Goal: Task Accomplishment & Management: Complete application form

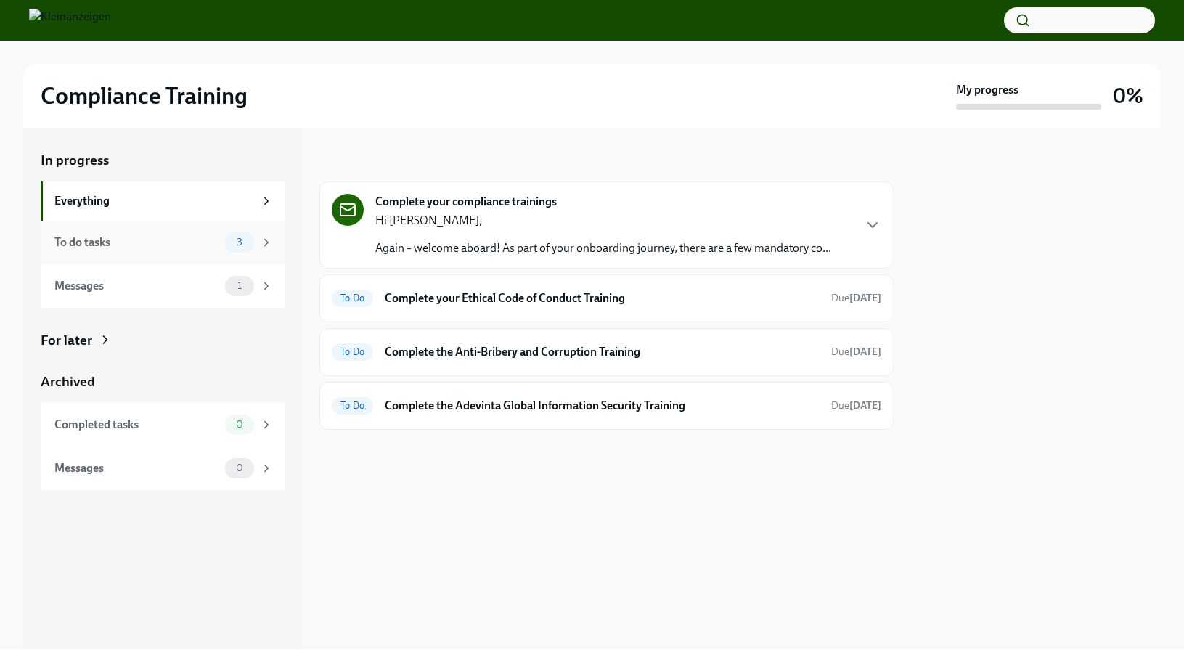
click at [91, 227] on div "To do tasks 3" at bounding box center [163, 243] width 244 height 44
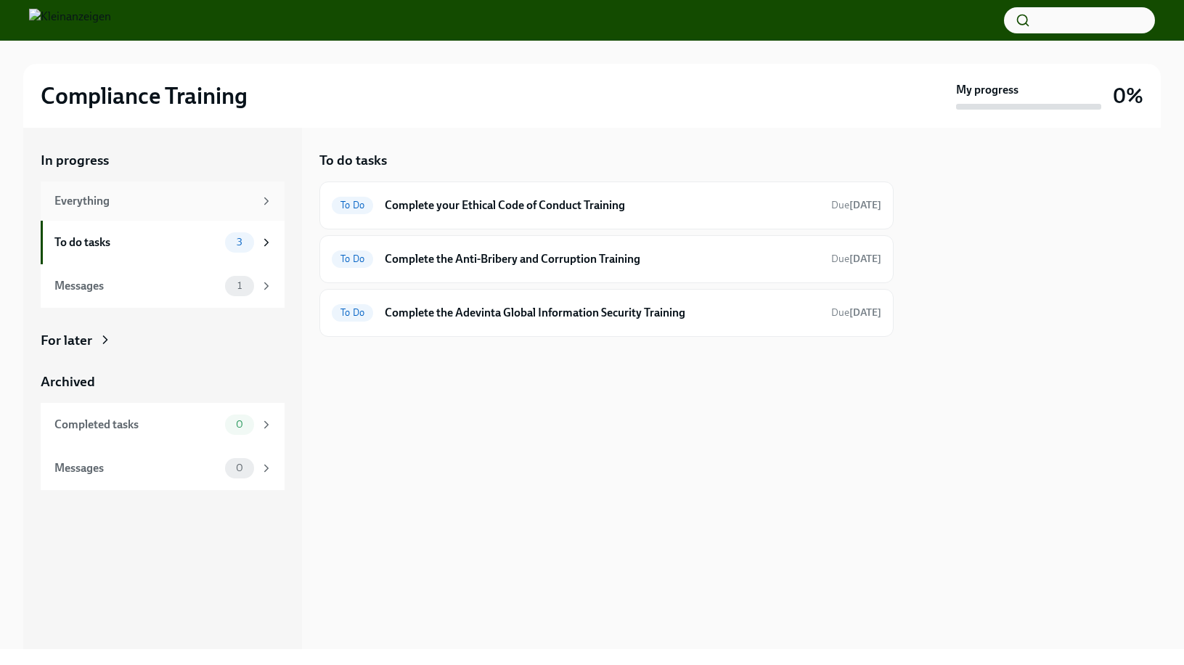
click at [123, 194] on div "Everything" at bounding box center [154, 201] width 200 height 16
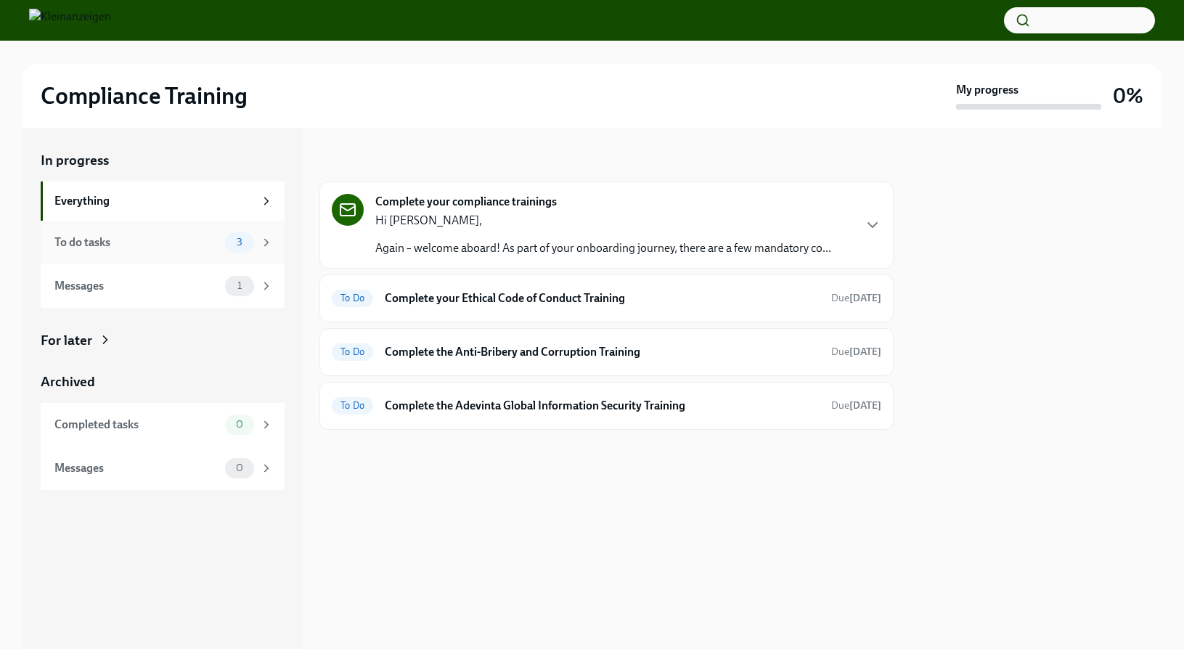
click at [115, 227] on div "To do tasks 3" at bounding box center [163, 243] width 244 height 44
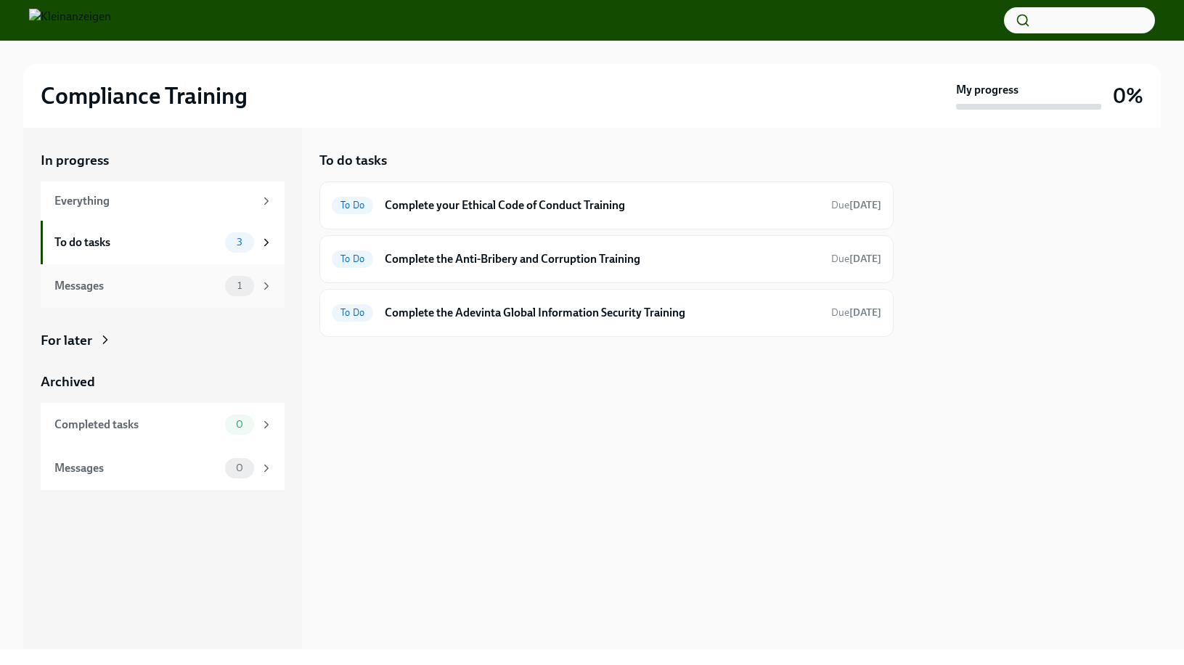
click at [123, 279] on div "Messages" at bounding box center [136, 286] width 165 height 16
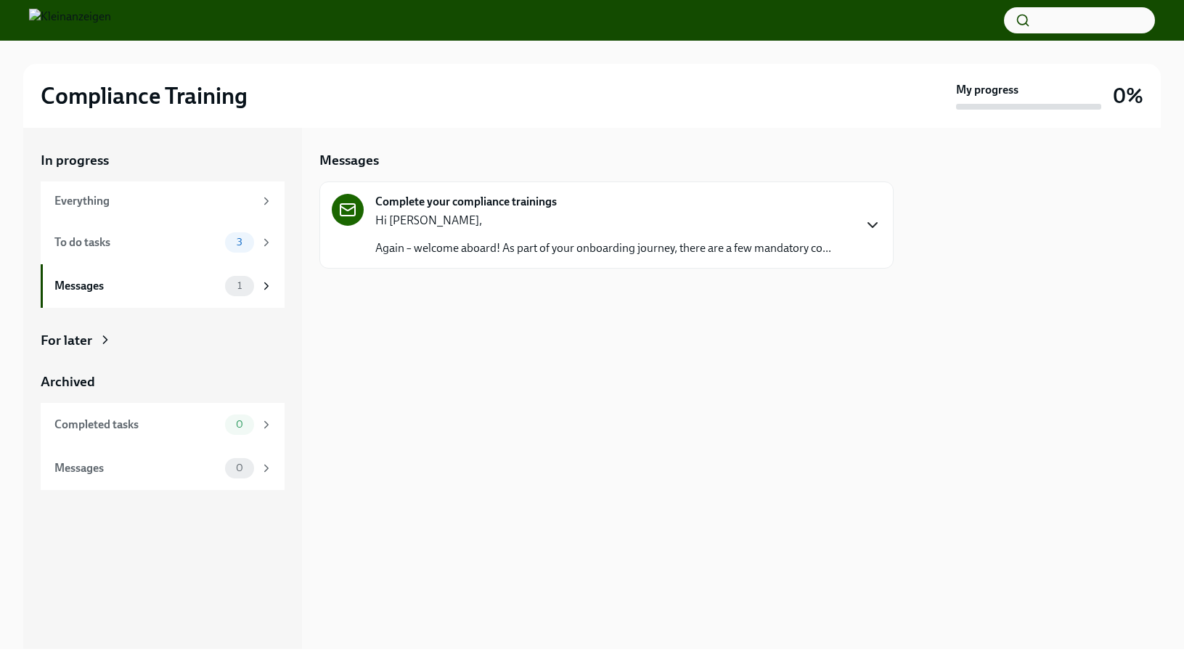
click at [867, 231] on icon "button" at bounding box center [872, 224] width 17 height 17
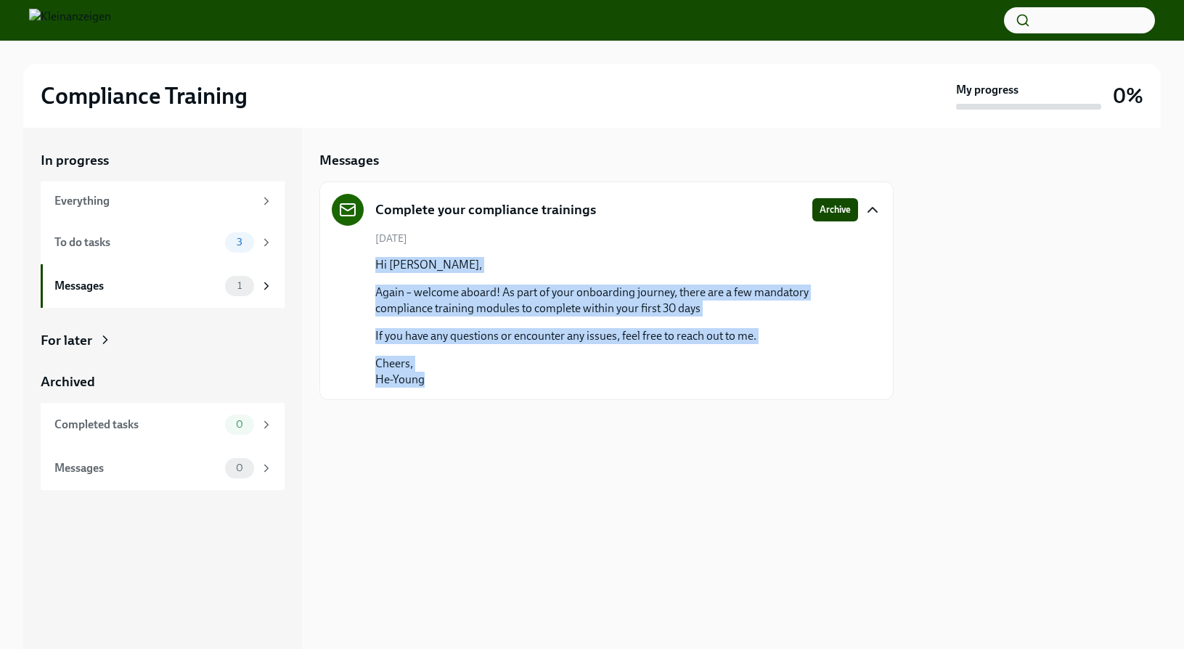
drag, startPoint x: 365, startPoint y: 269, endPoint x: 728, endPoint y: 373, distance: 377.8
click at [728, 373] on div "August 3rd Hi Sergei, Again – welcome aboard! As part of your onboarding journe…" at bounding box center [607, 310] width 550 height 156
click at [728, 373] on p "Cheers, He-Young" at bounding box center [616, 372] width 483 height 32
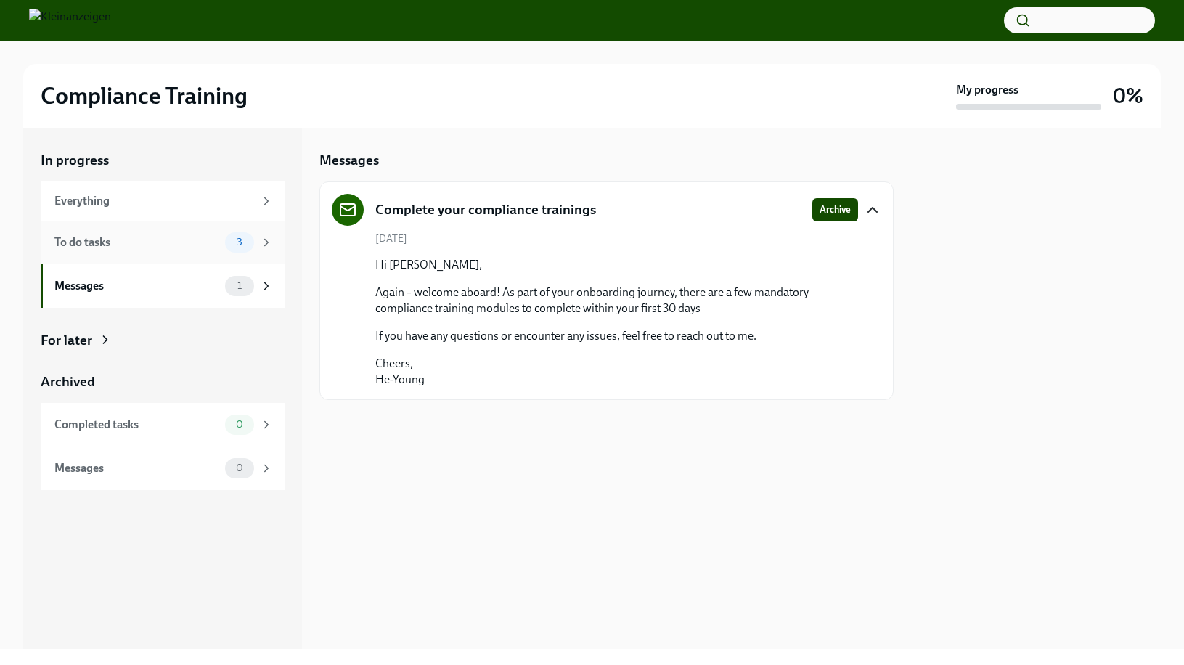
click at [177, 241] on div "To do tasks" at bounding box center [136, 243] width 165 height 16
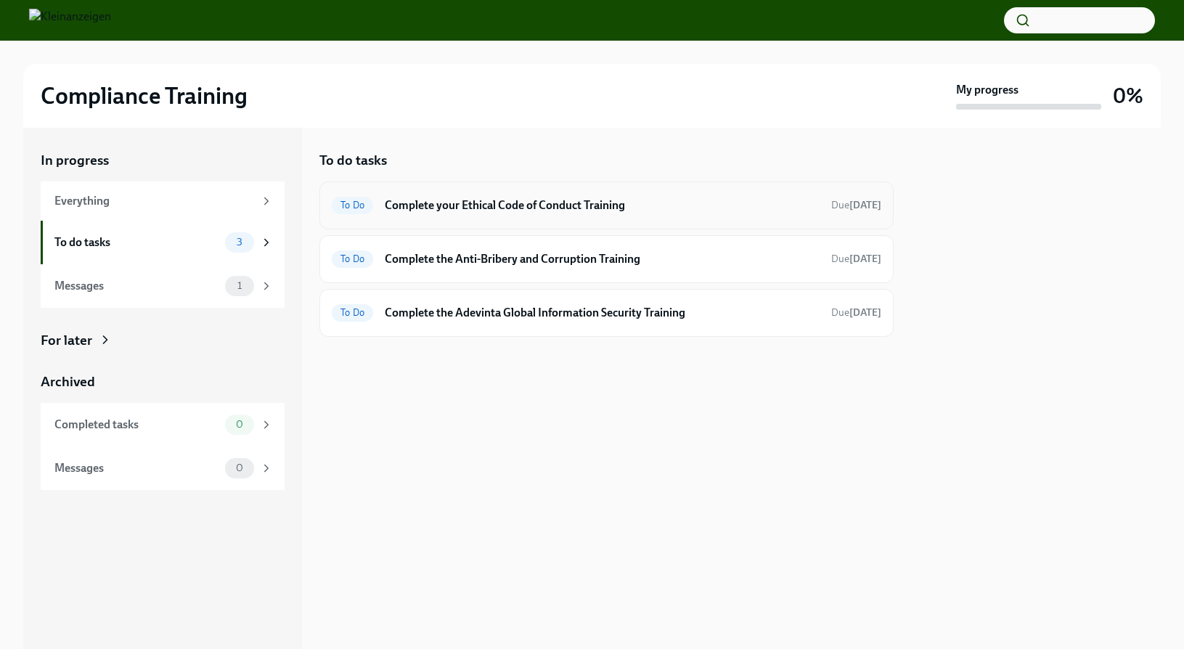
click at [541, 199] on h6 "Complete your Ethical Code of Conduct Training" at bounding box center [602, 206] width 435 height 16
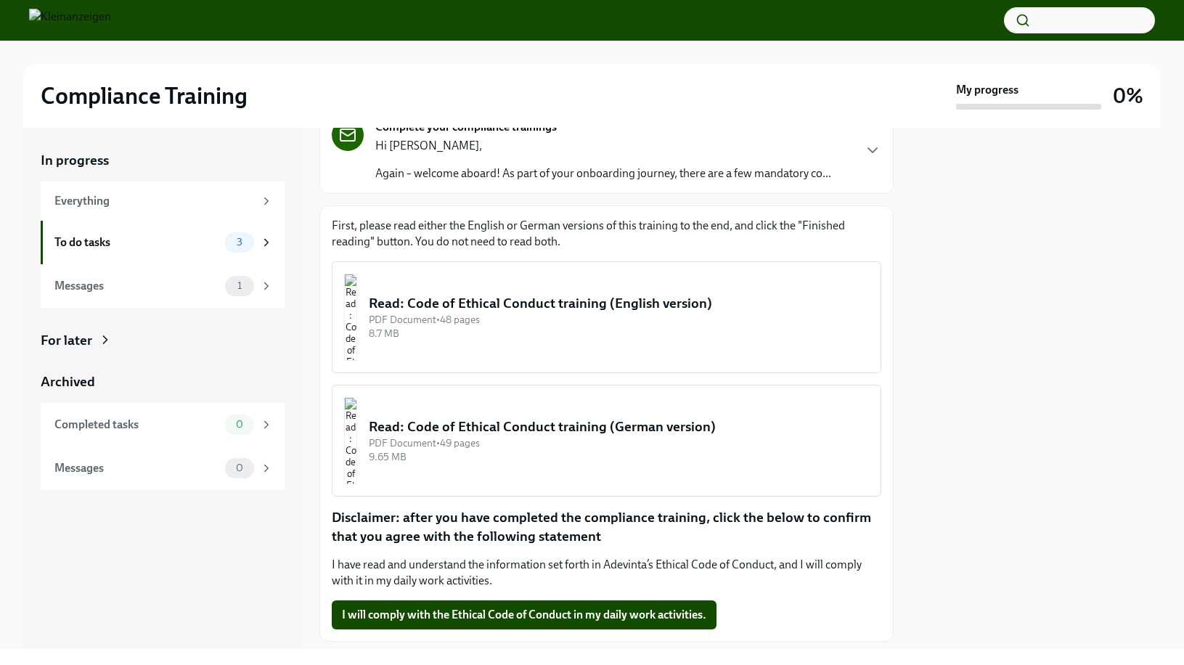
scroll to position [102, 0]
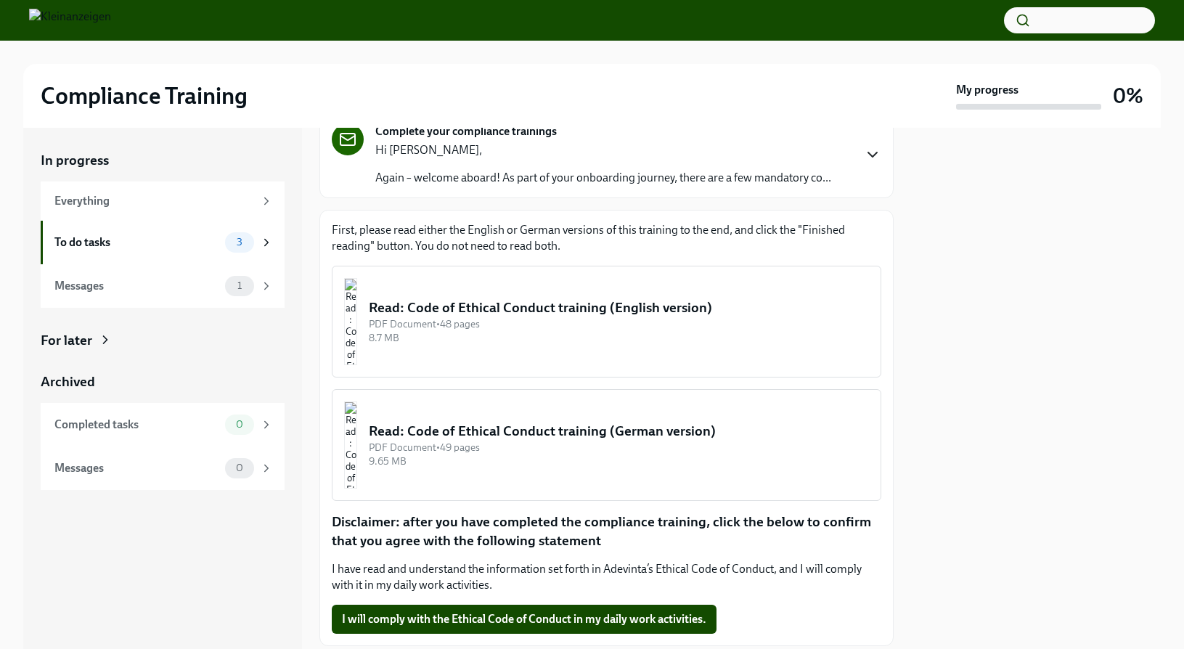
click at [866, 158] on icon "button" at bounding box center [872, 154] width 17 height 17
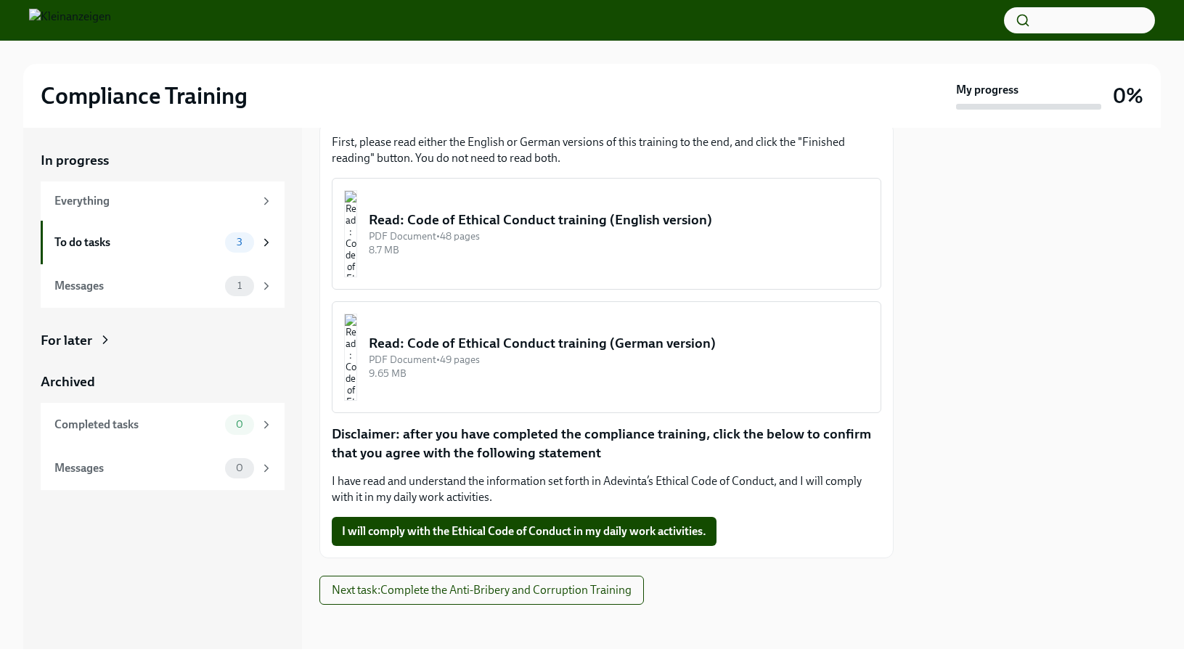
scroll to position [324, 0]
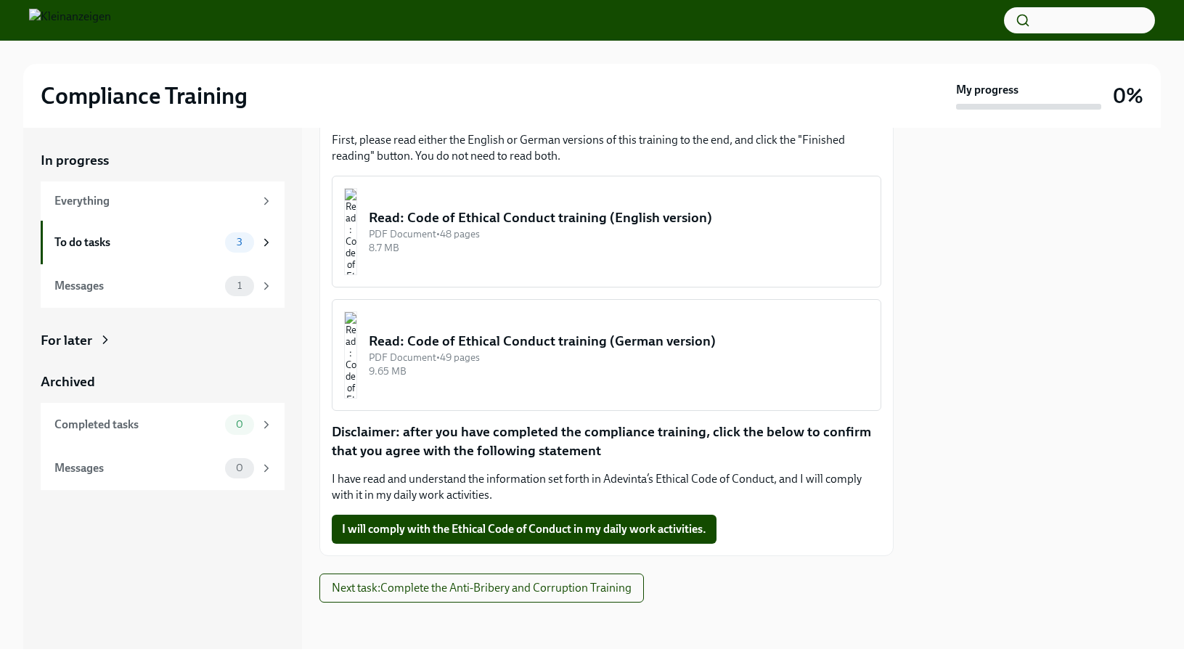
click at [598, 218] on div "Read: Code of Ethical Conduct training (English version)" at bounding box center [619, 217] width 500 height 19
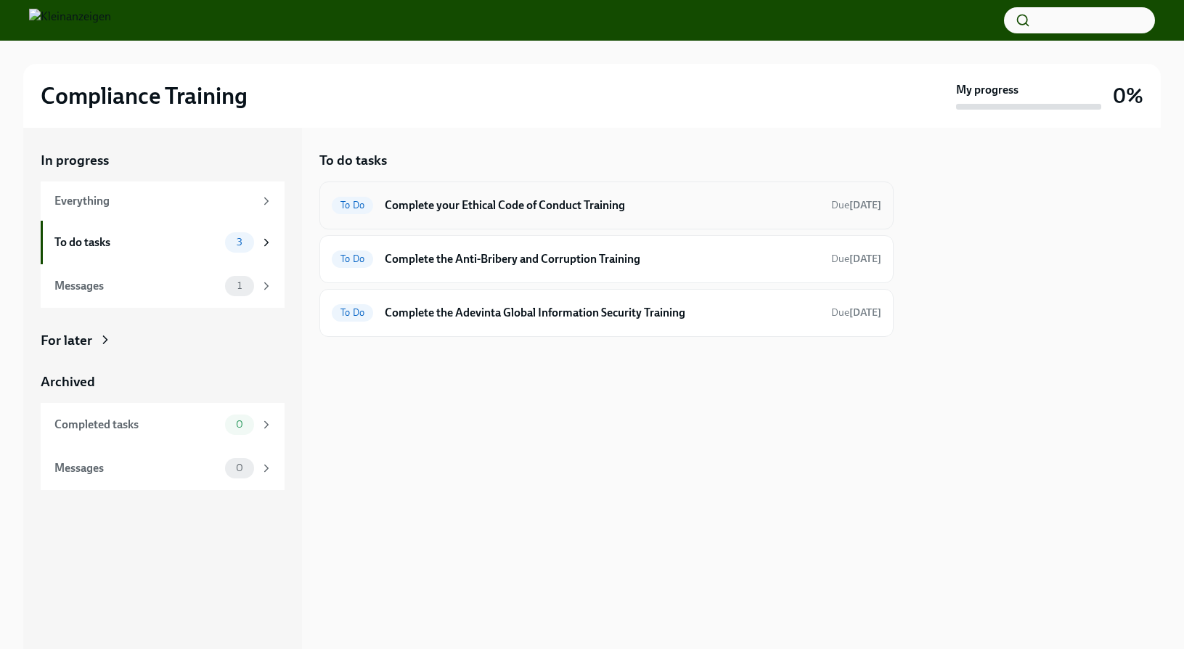
click at [452, 203] on h6 "Complete your Ethical Code of Conduct Training" at bounding box center [602, 206] width 435 height 16
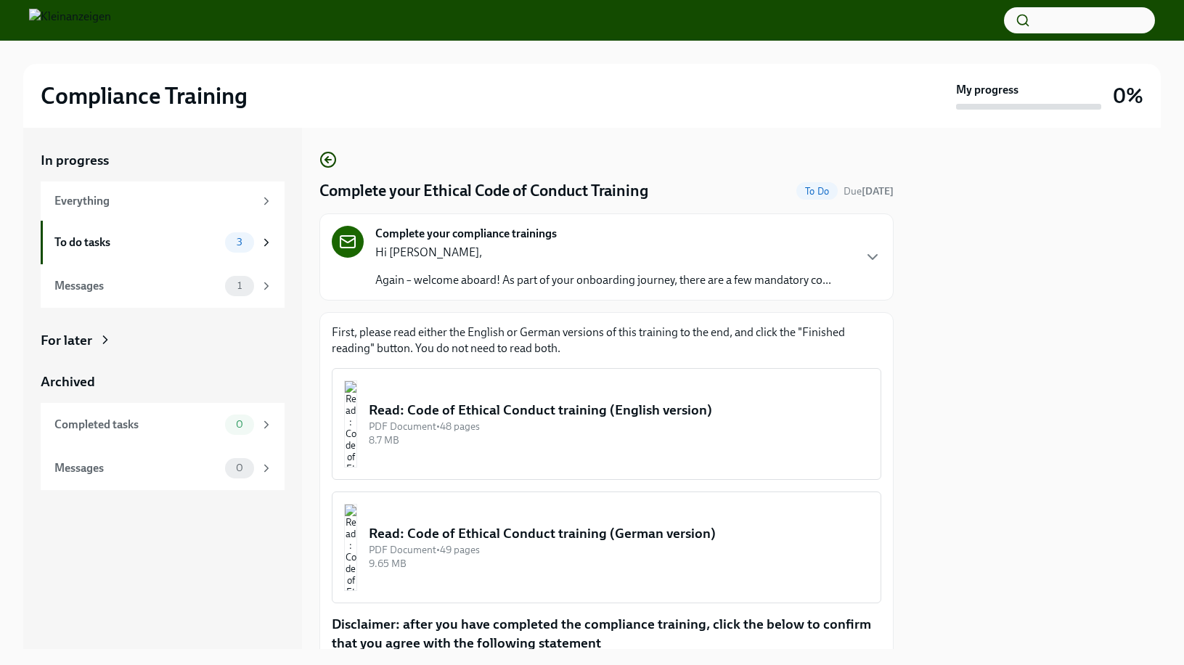
click at [601, 402] on div "Read: Code of Ethical Conduct training (English version)" at bounding box center [619, 410] width 500 height 19
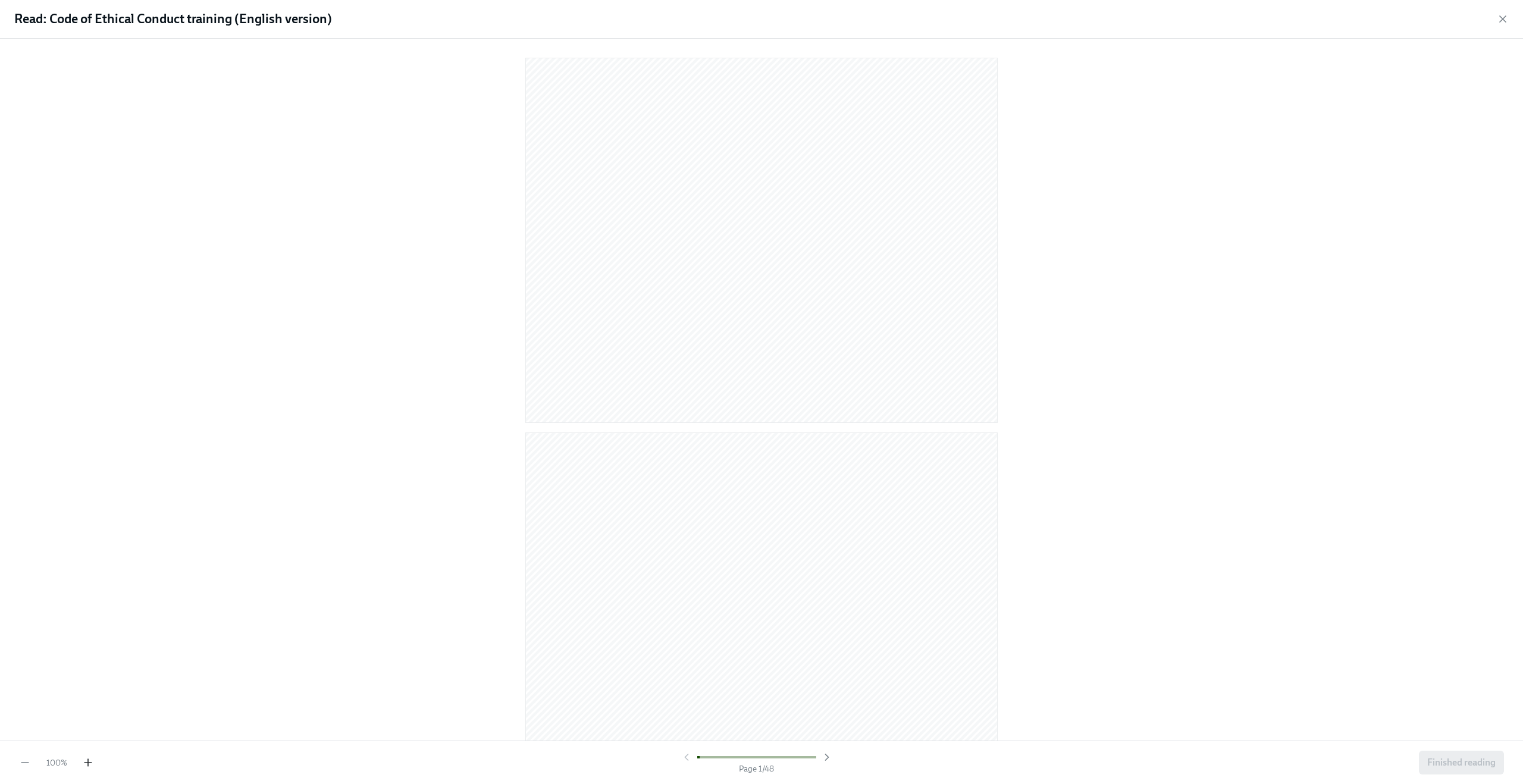
click at [93, 544] on icon "button" at bounding box center [88, 763] width 12 height 12
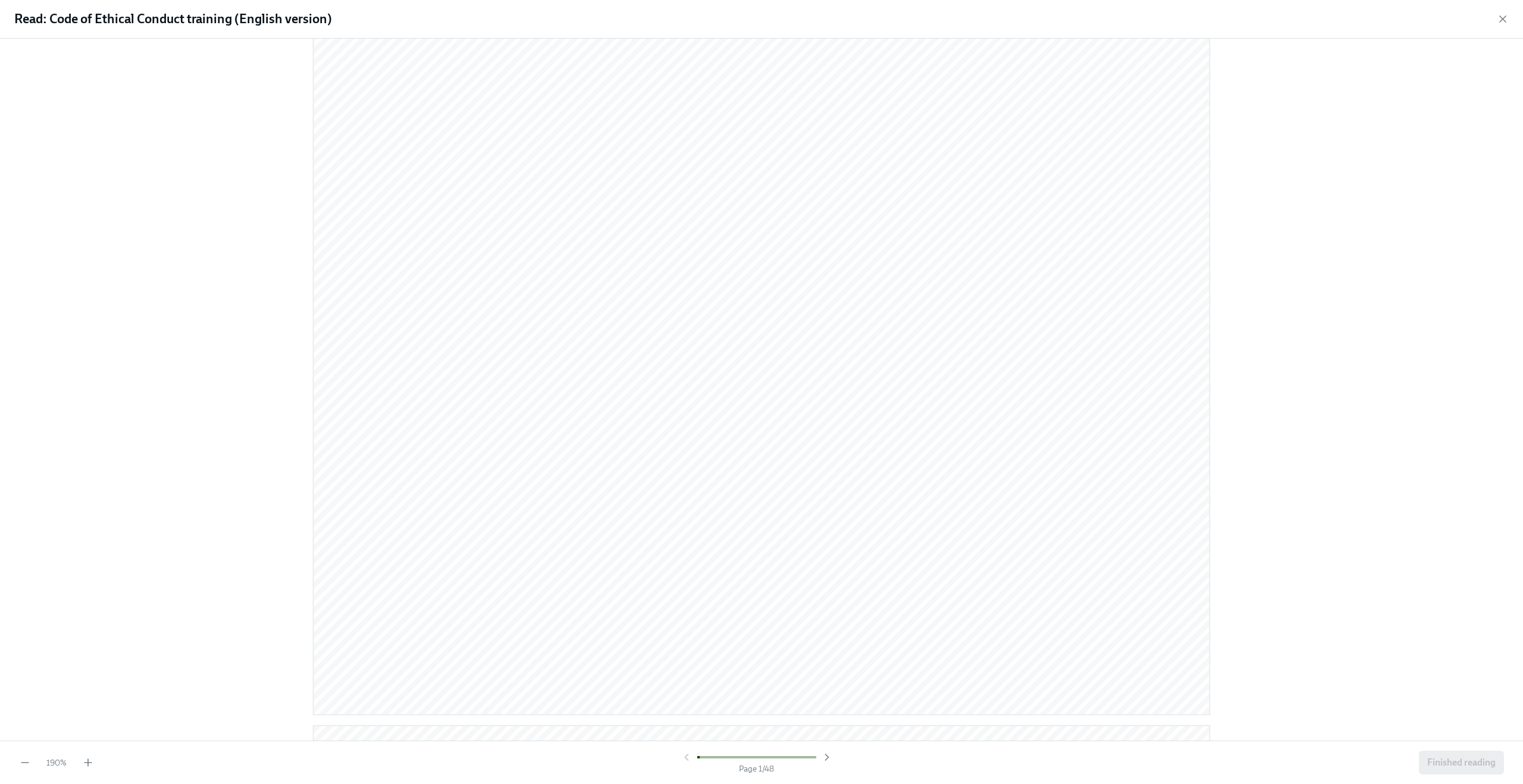
scroll to position [41, 0]
click at [87, 544] on icon "button" at bounding box center [88, 763] width 7 height 0
click at [829, 544] on icon "button" at bounding box center [827, 757] width 12 height 12
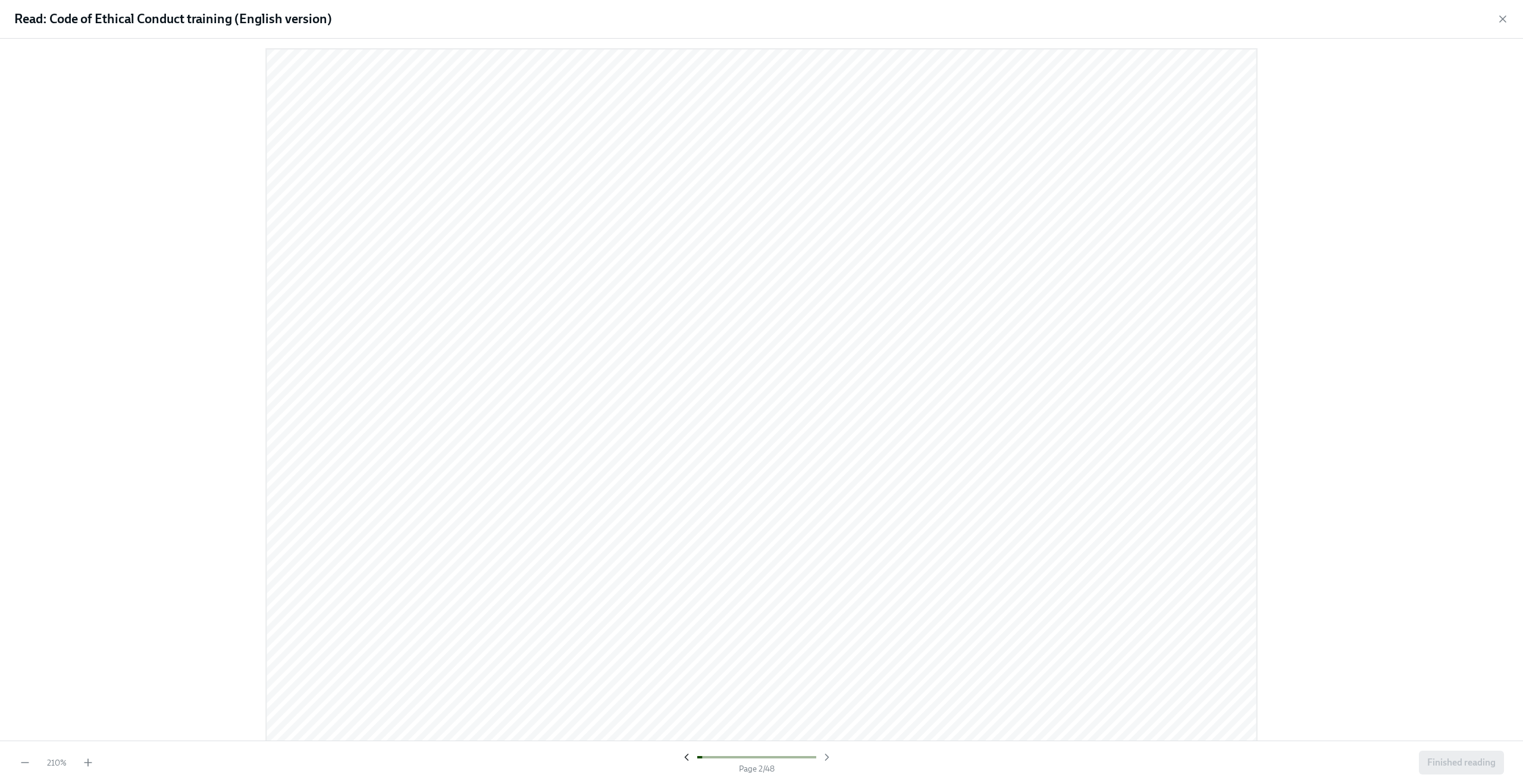
click at [691, 544] on icon "button" at bounding box center [687, 757] width 12 height 12
click at [687, 544] on div at bounding box center [757, 757] width 152 height 12
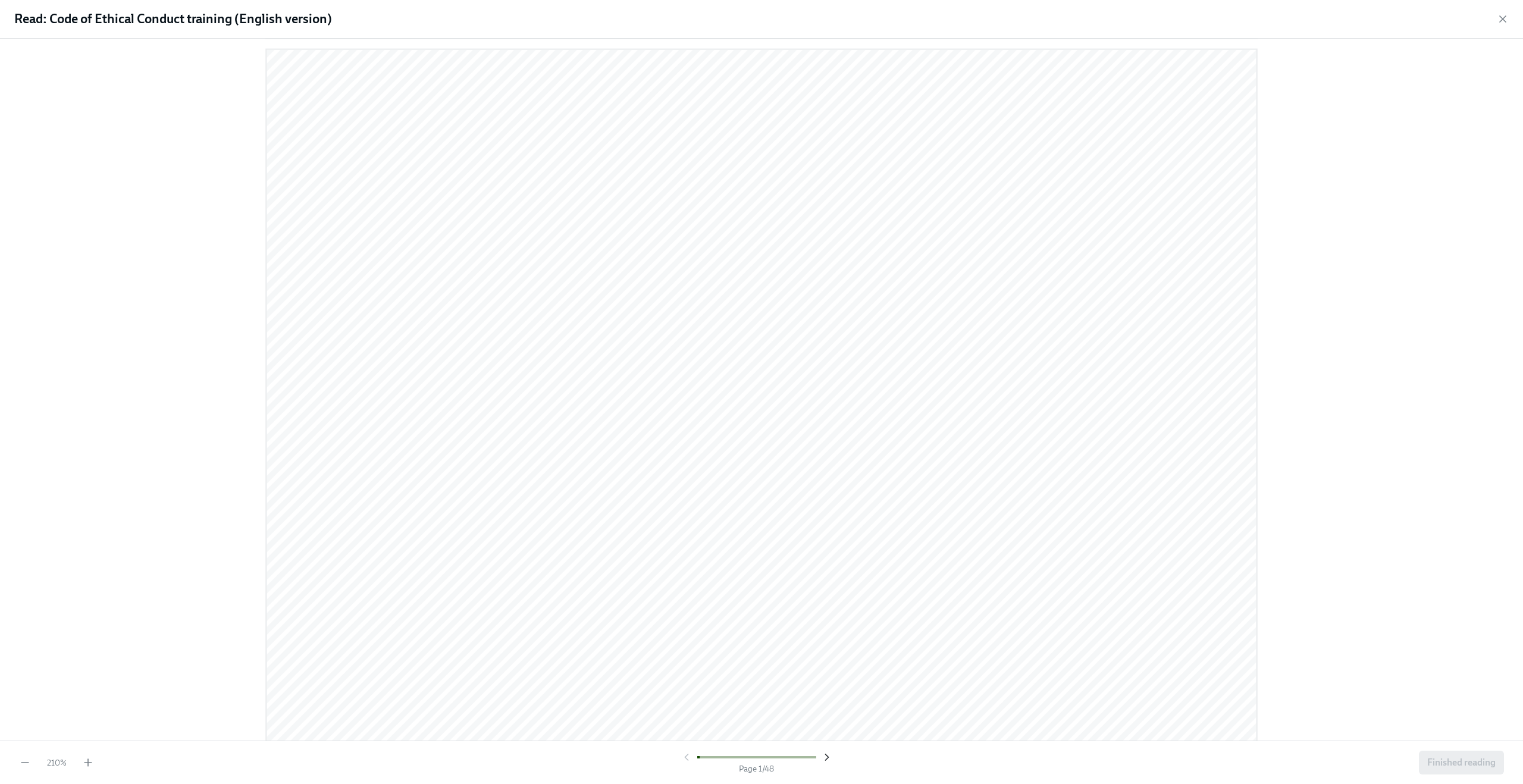
click at [832, 544] on icon "button" at bounding box center [827, 757] width 12 height 12
click at [824, 544] on icon "button" at bounding box center [827, 757] width 12 height 12
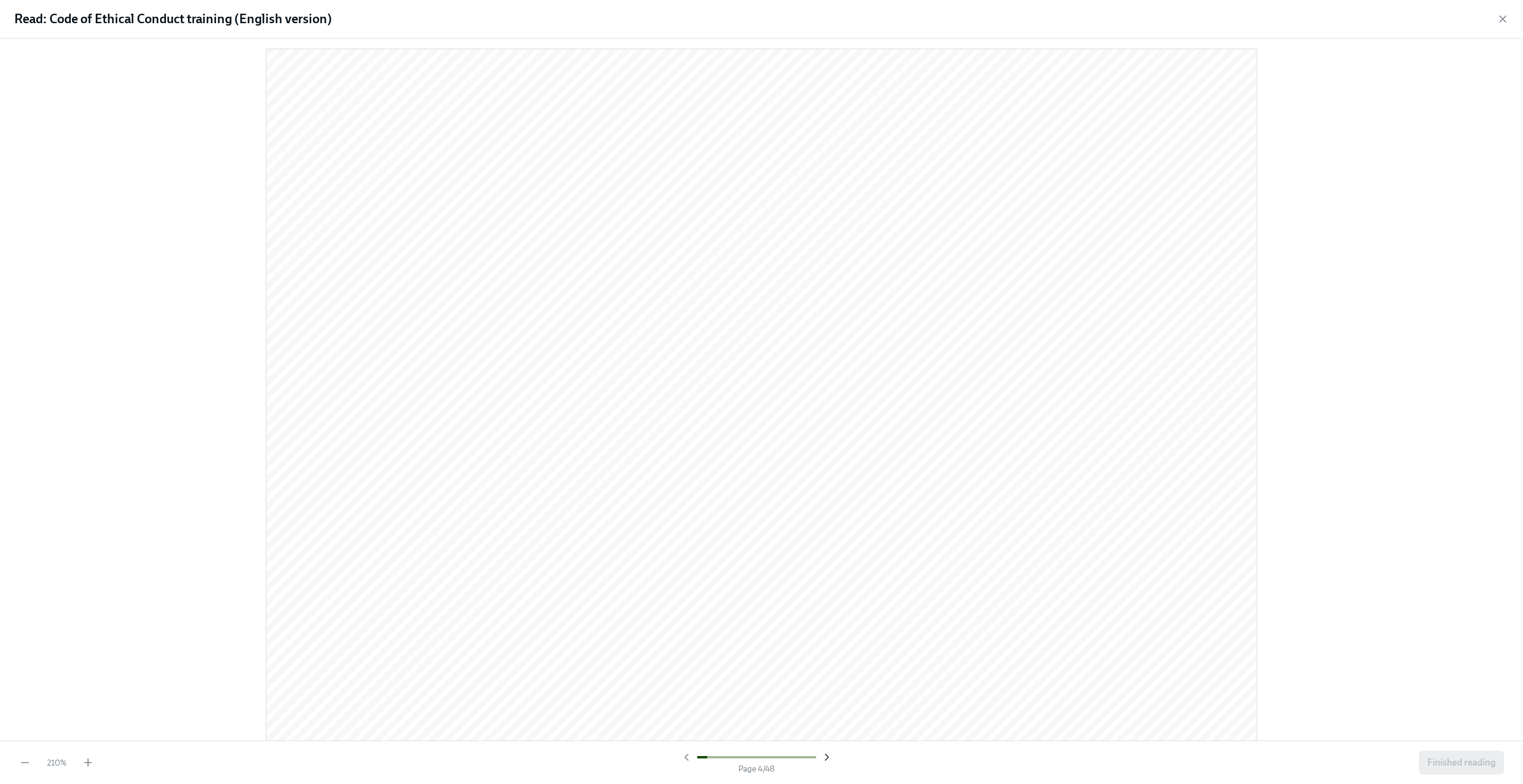
click at [824, 544] on icon "button" at bounding box center [827, 757] width 12 height 12
click at [684, 544] on icon "button" at bounding box center [687, 757] width 12 height 12
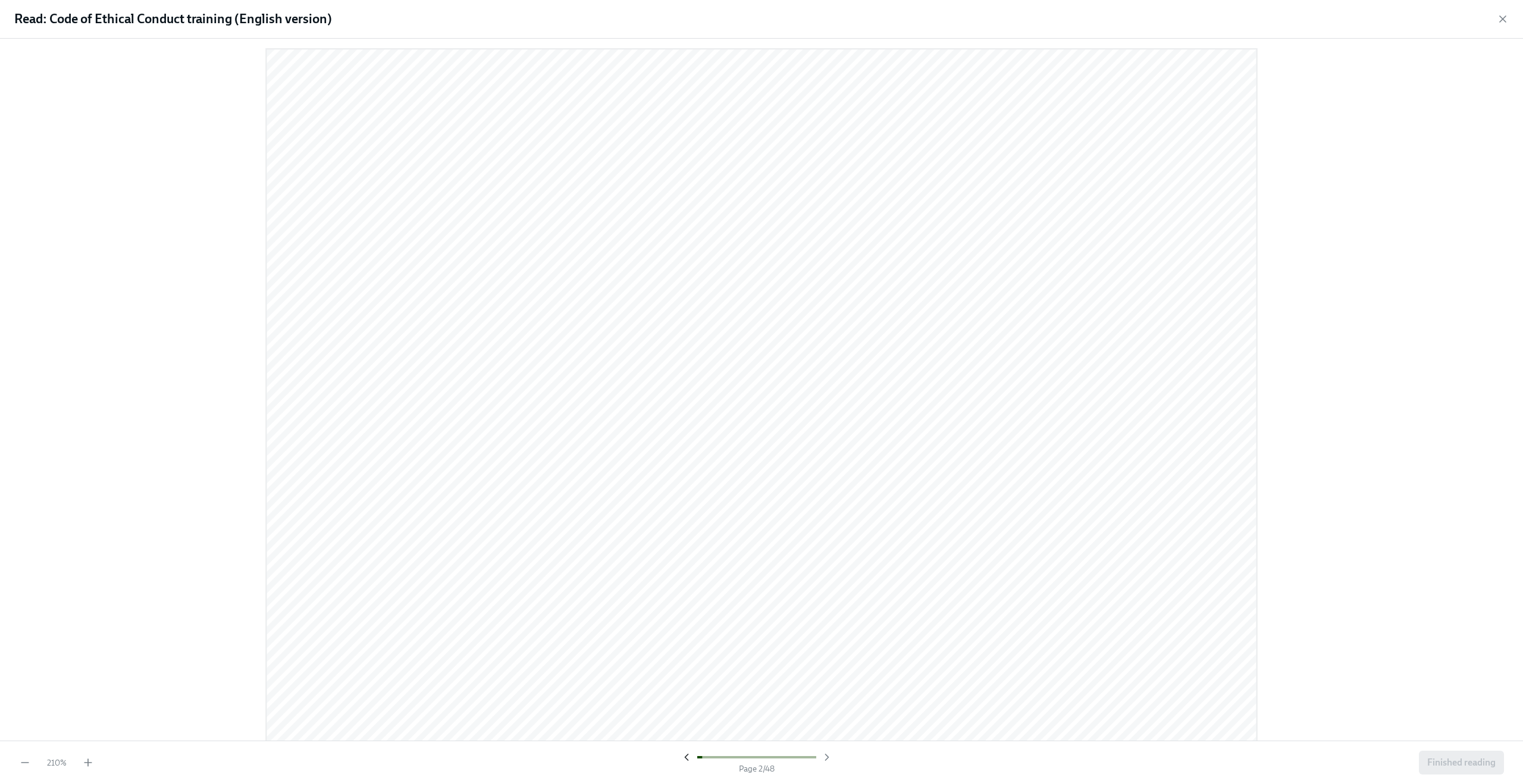
click at [684, 544] on icon "button" at bounding box center [687, 757] width 12 height 12
click at [684, 544] on div at bounding box center [757, 757] width 152 height 12
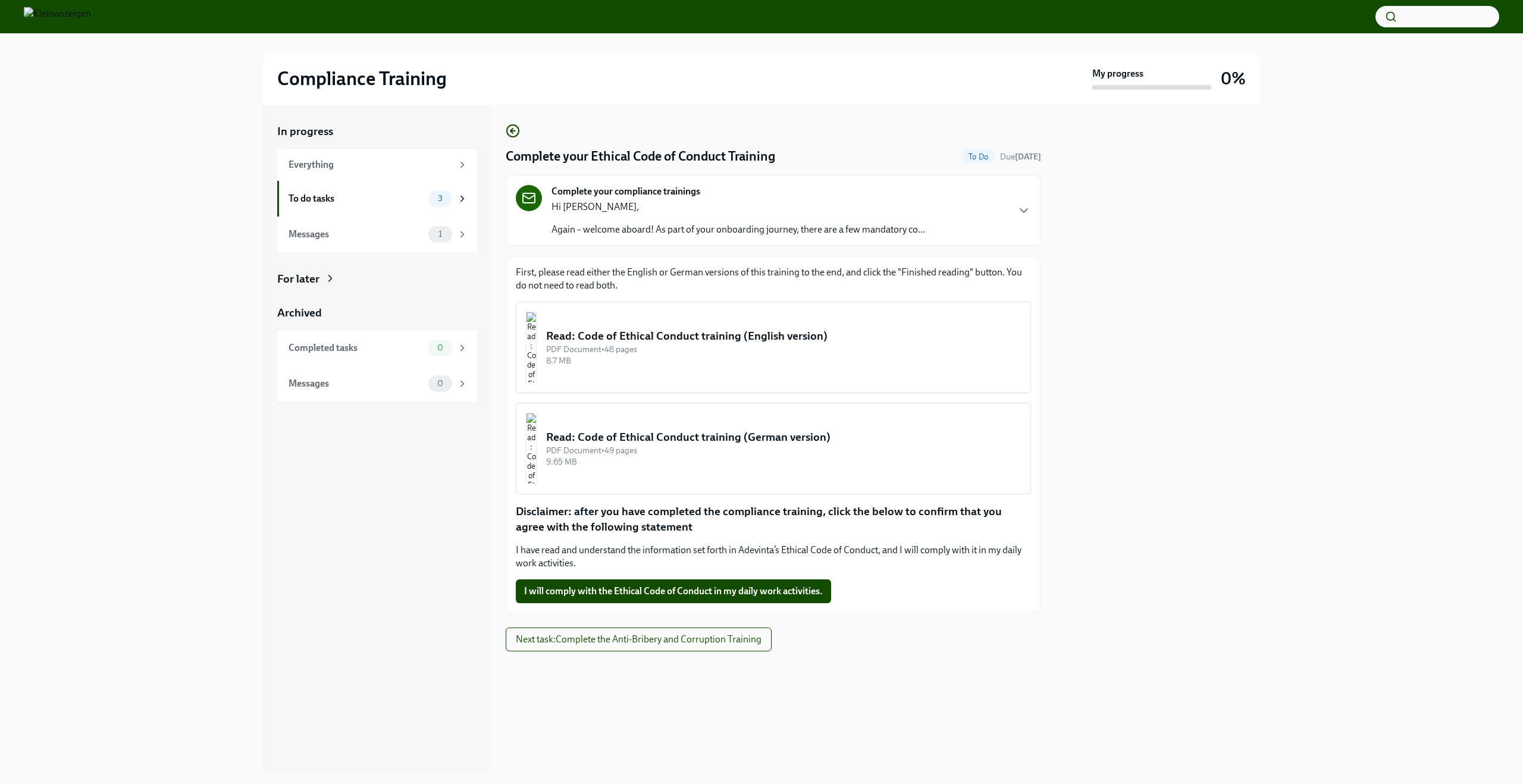
click at [754, 336] on div "Read: Code of Ethical Conduct training (English version)" at bounding box center [783, 336] width 474 height 16
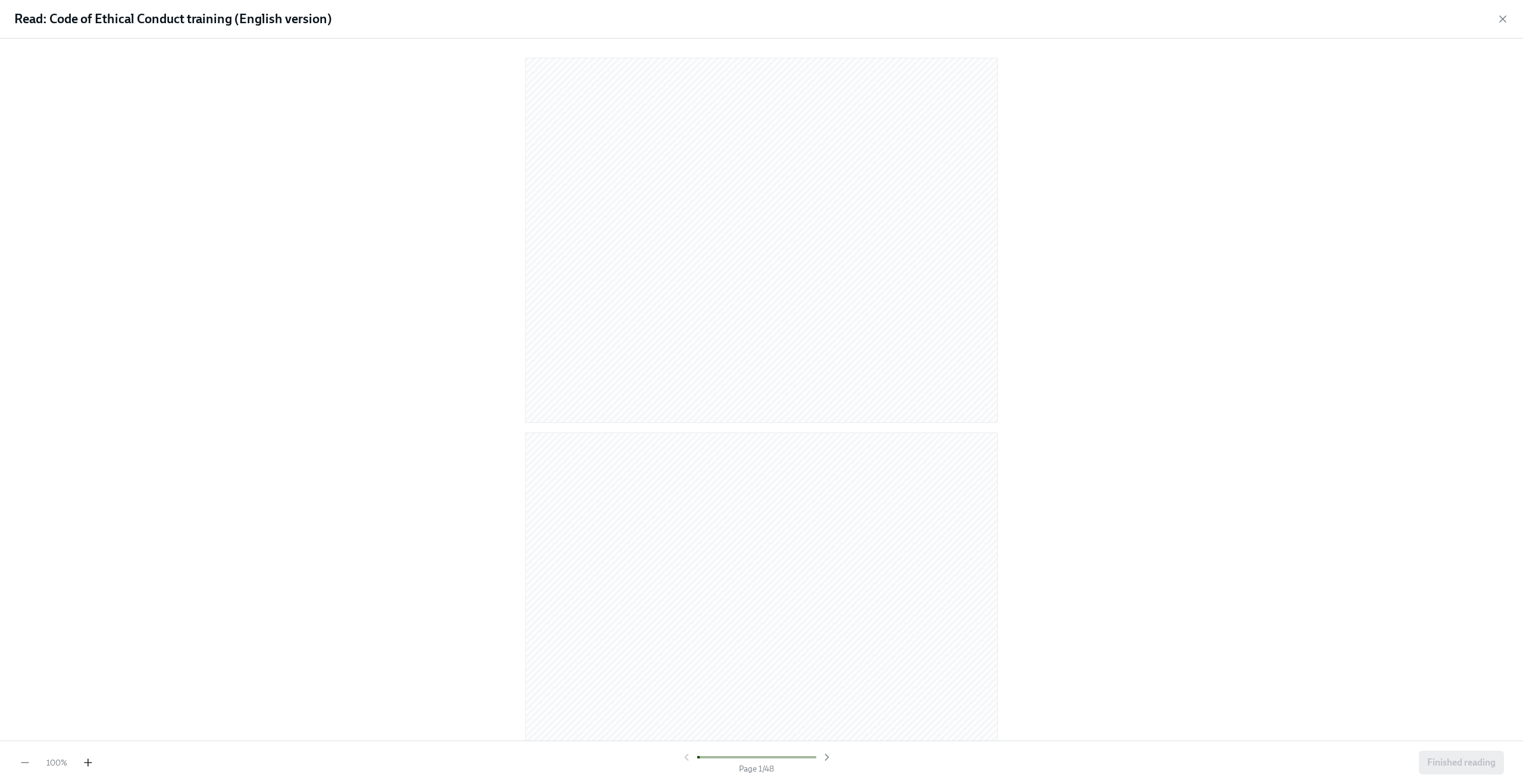
click at [93, 759] on icon "button" at bounding box center [88, 763] width 12 height 12
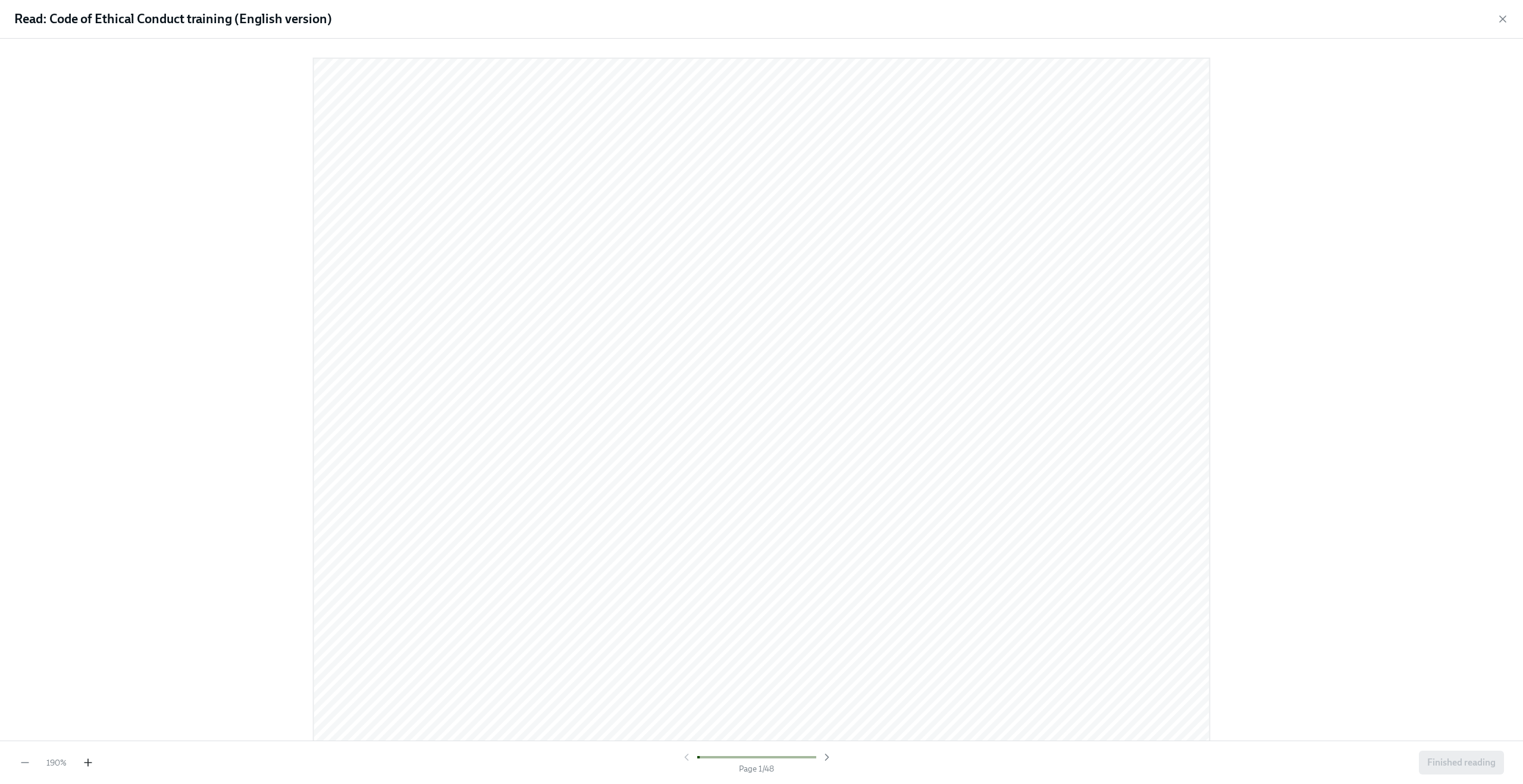
click at [93, 759] on icon "button" at bounding box center [88, 763] width 12 height 12
click at [822, 756] on icon "button" at bounding box center [827, 757] width 12 height 12
click at [685, 755] on icon "button" at bounding box center [687, 757] width 12 height 12
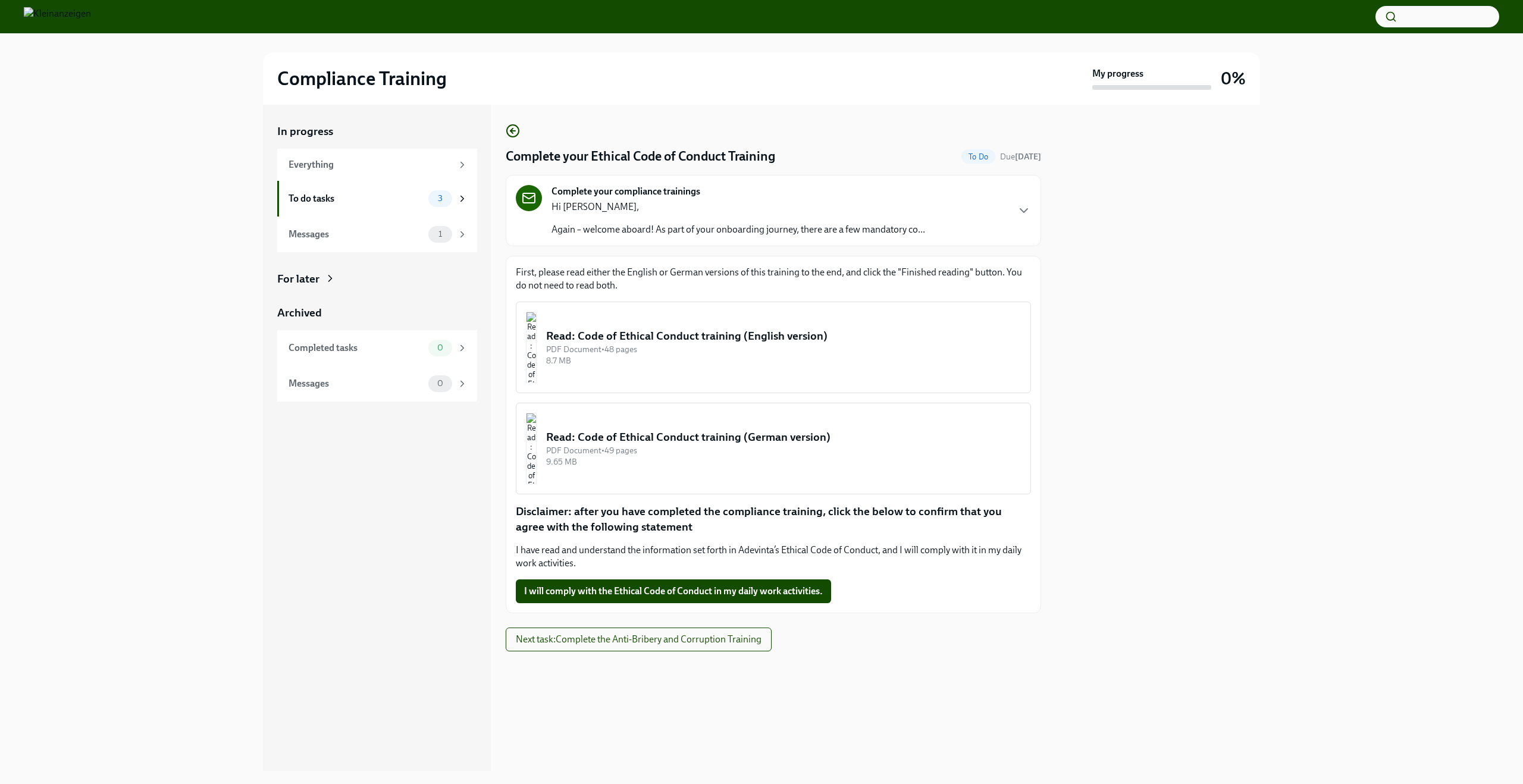
click at [732, 329] on div "Read: Code of Ethical Conduct training (English version)" at bounding box center [783, 336] width 474 height 16
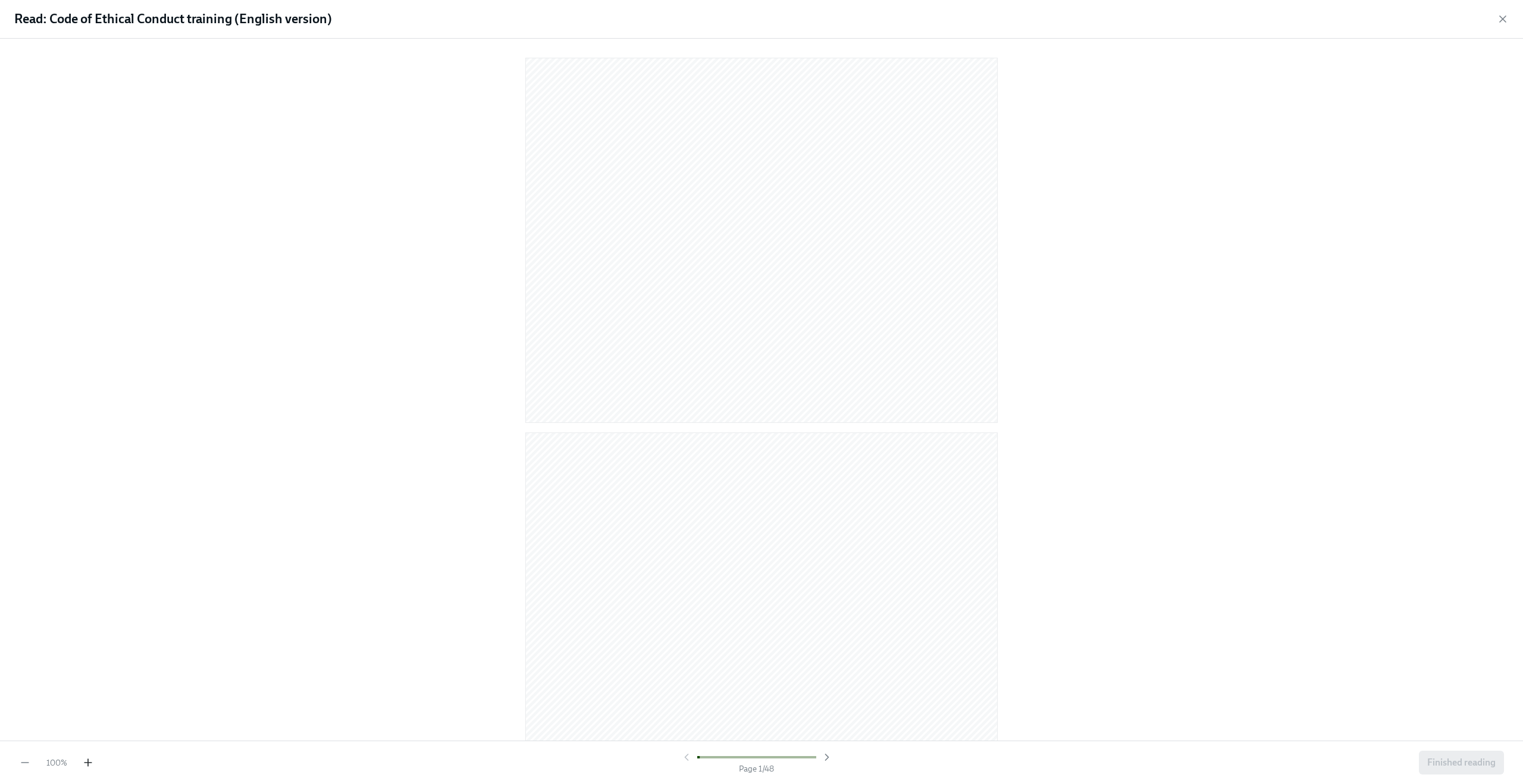
click at [86, 765] on icon "button" at bounding box center [88, 763] width 12 height 12
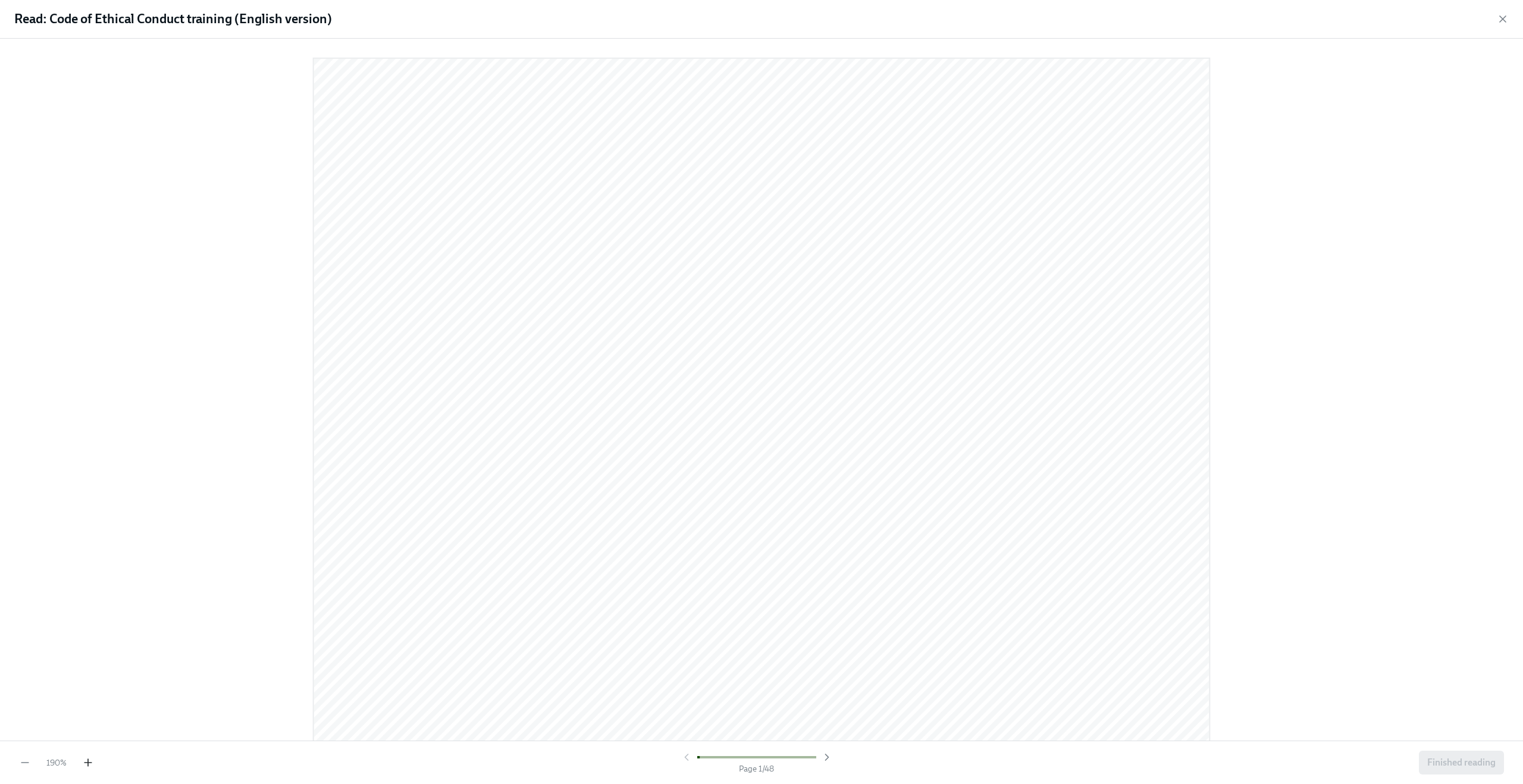
click at [86, 765] on icon "button" at bounding box center [88, 763] width 12 height 12
click at [88, 764] on icon "button" at bounding box center [88, 763] width 12 height 12
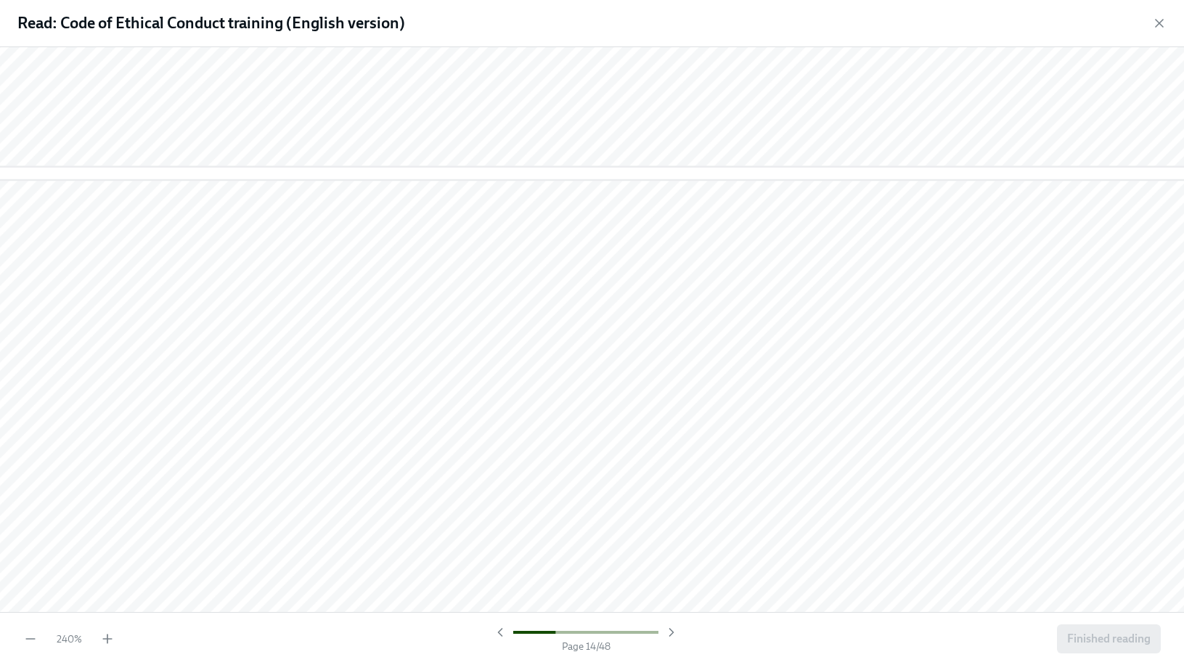
scroll to position [13953, 0]
